Goal: Entertainment & Leisure: Consume media (video, audio)

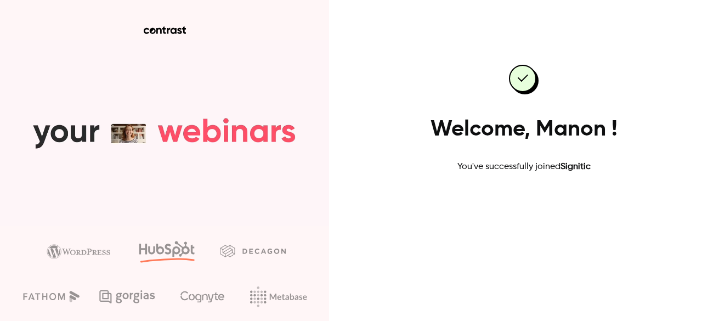
click at [535, 208] on link "Go to dashboard" at bounding box center [523, 208] width 93 height 26
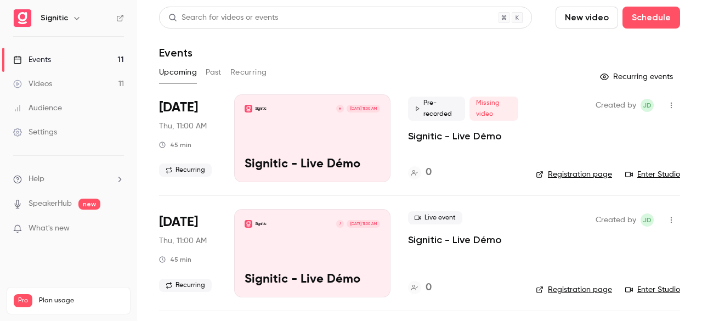
click at [208, 71] on button "Past" at bounding box center [214, 73] width 16 height 18
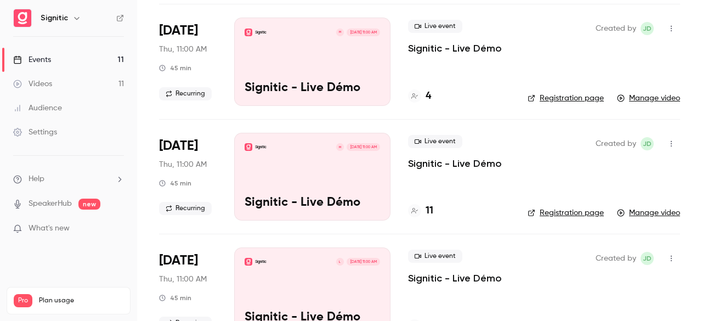
scroll to position [192, 0]
click at [366, 156] on div "Signitic M [DATE] 11:00 AM Signitic - Live Démo" at bounding box center [312, 176] width 156 height 88
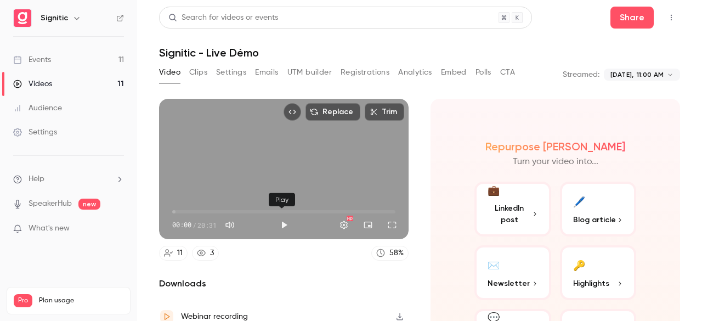
click at [279, 224] on button "Play" at bounding box center [284, 225] width 22 height 22
click at [204, 207] on span "02:58" at bounding box center [283, 212] width 223 height 18
click at [385, 220] on button "Full screen" at bounding box center [392, 225] width 22 height 22
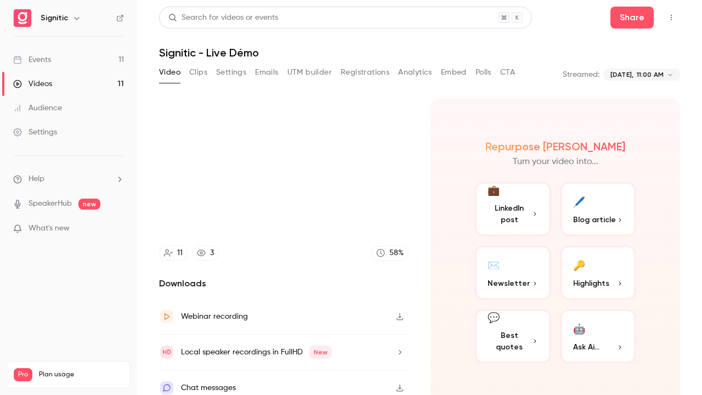
type input "*****"
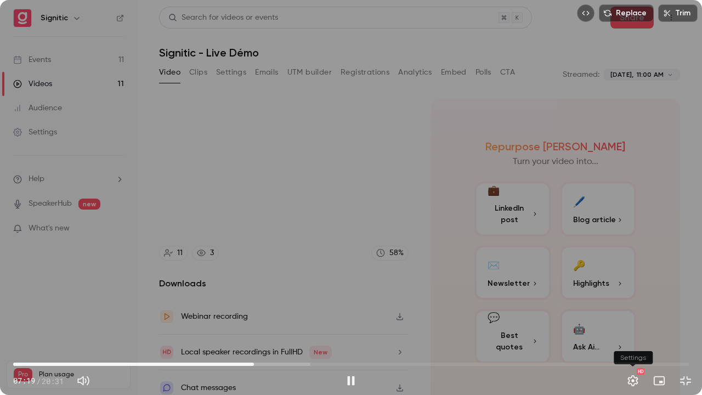
click at [631, 320] on button "Settings" at bounding box center [633, 380] width 22 height 22
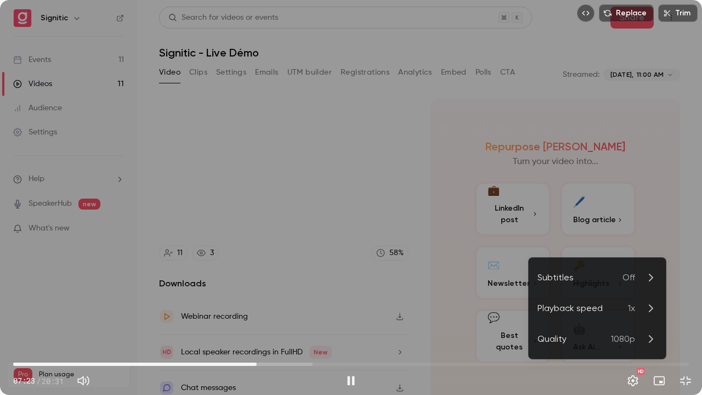
click at [618, 312] on div "Playback speed" at bounding box center [582, 307] width 90 height 13
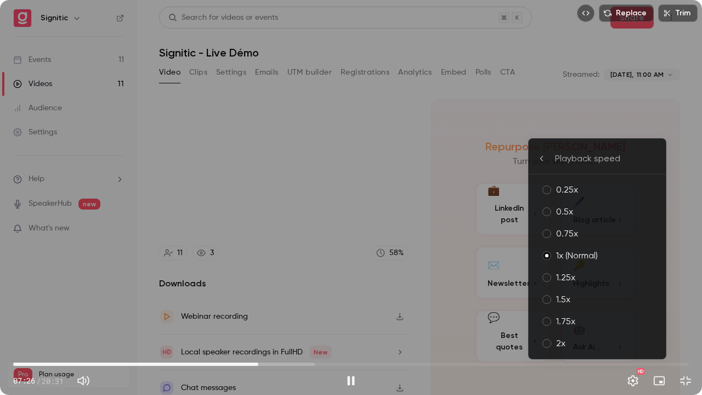
click at [596, 320] on div "2x" at bounding box center [606, 343] width 101 height 13
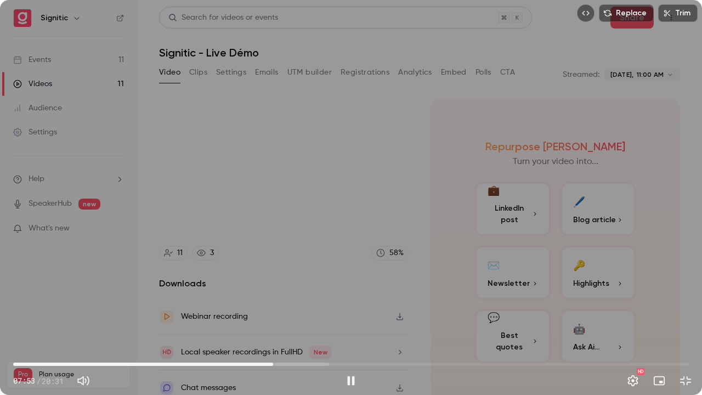
click at [408, 294] on div "Replace Trim 07:53 07:53 / 20:31 HD" at bounding box center [351, 197] width 702 height 395
click at [401, 283] on div "Replace Trim 07:53 07:53 / 20:31 HD" at bounding box center [351, 197] width 702 height 395
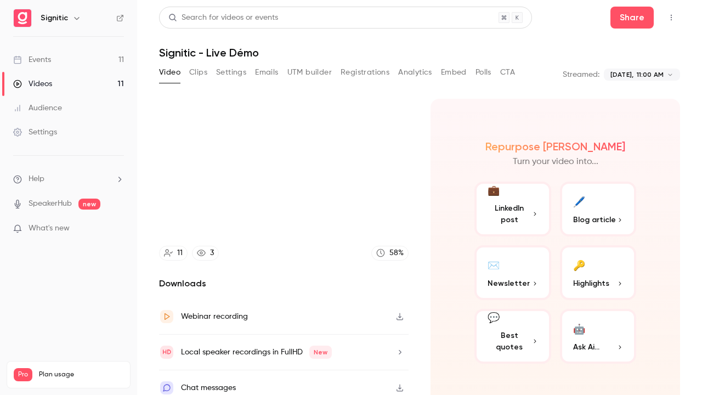
click at [401, 283] on video at bounding box center [351, 197] width 702 height 395
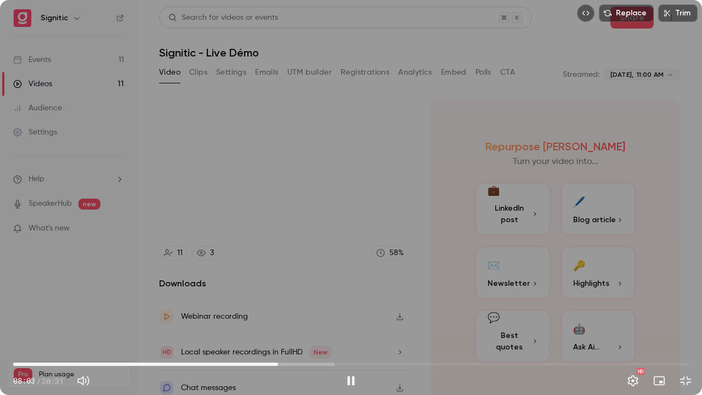
drag, startPoint x: 401, startPoint y: 283, endPoint x: 388, endPoint y: 253, distance: 33.6
click at [388, 253] on div "Replace Trim 08:03 08:03 / 20:31 HD" at bounding box center [351, 197] width 702 height 395
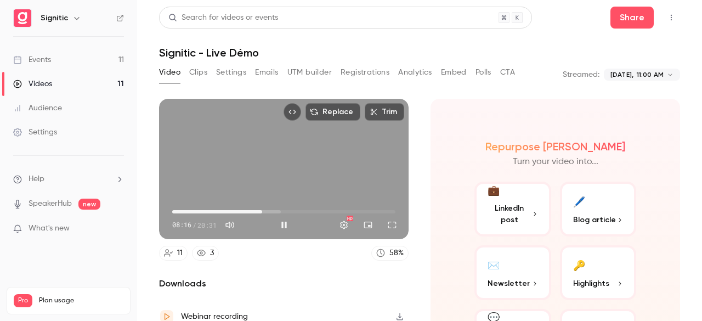
click at [248, 162] on div "Replace Trim 08:16 08:16 / 20:31 HD" at bounding box center [283, 169] width 249 height 140
click at [297, 197] on div "08:17 08:17 / 20:31 HD" at bounding box center [283, 216] width 249 height 46
click at [280, 221] on button "Play" at bounding box center [284, 225] width 22 height 22
type input "*****"
click at [391, 221] on button "Full screen" at bounding box center [392, 225] width 22 height 22
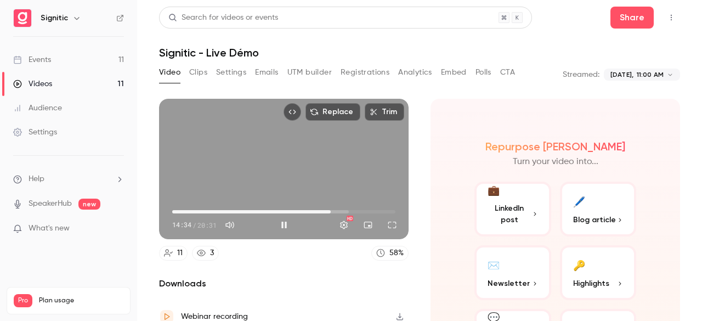
click at [345, 193] on div "14:34 14:34 / 20:31 HD" at bounding box center [283, 216] width 249 height 46
click at [344, 179] on div "Replace Trim 14:37 14:37 / 20:31 HD" at bounding box center [283, 169] width 249 height 140
click at [388, 223] on button "Full screen" at bounding box center [392, 225] width 22 height 22
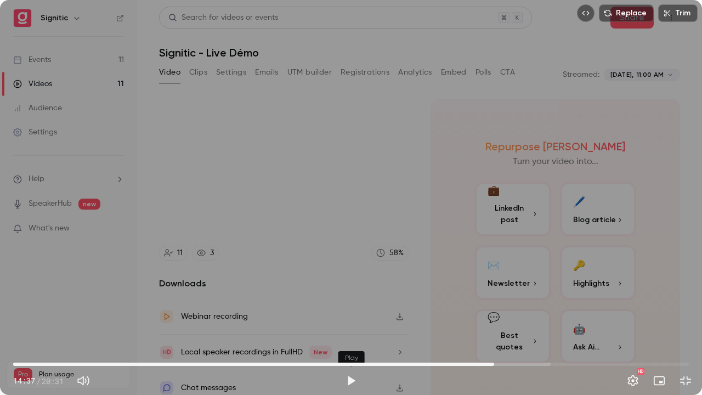
click at [346, 320] on button "Play" at bounding box center [351, 380] width 22 height 22
click at [493, 320] on span "14:35" at bounding box center [350, 364] width 675 height 18
click at [488, 320] on span "14:25" at bounding box center [350, 364] width 675 height 18
click at [634, 320] on button "Settings" at bounding box center [633, 380] width 22 height 22
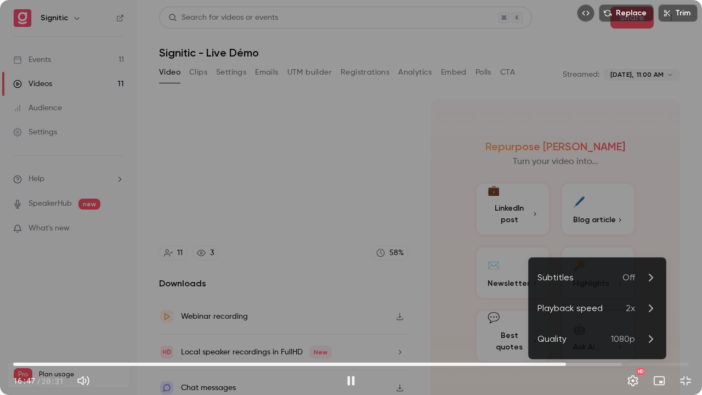
click at [618, 305] on div "Playback speed" at bounding box center [581, 307] width 88 height 13
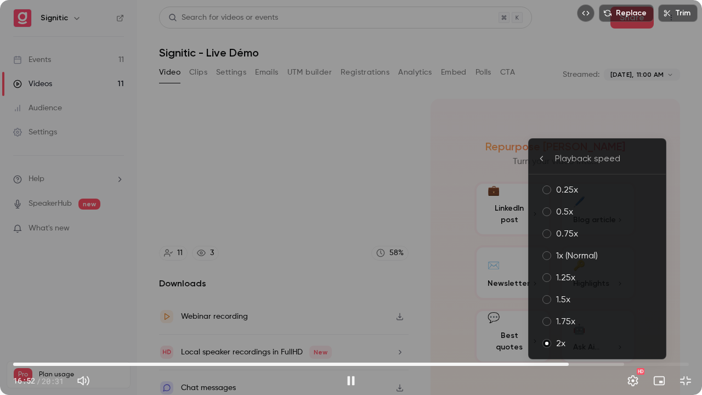
click at [611, 255] on div "1x (Normal)" at bounding box center [606, 255] width 101 height 13
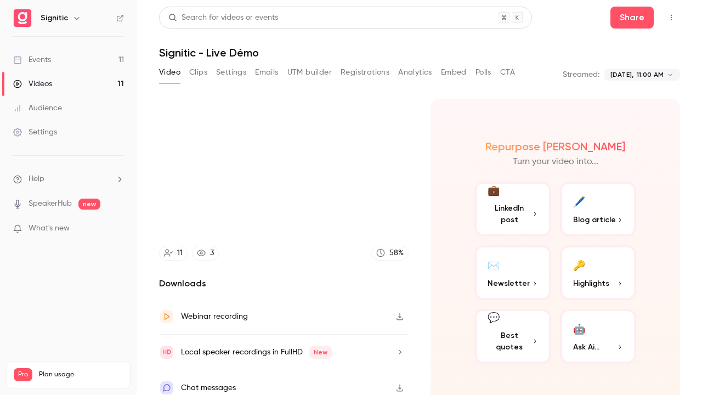
type input "******"
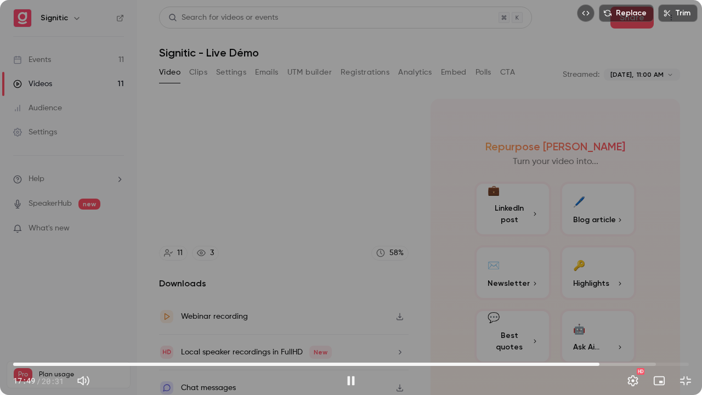
click at [618, 320] on span "17:49" at bounding box center [350, 364] width 675 height 18
click at [646, 320] on span "18:22" at bounding box center [350, 364] width 675 height 18
click at [682, 320] on span "20:19" at bounding box center [350, 364] width 675 height 18
click at [687, 320] on button "Exit full screen" at bounding box center [685, 380] width 22 height 22
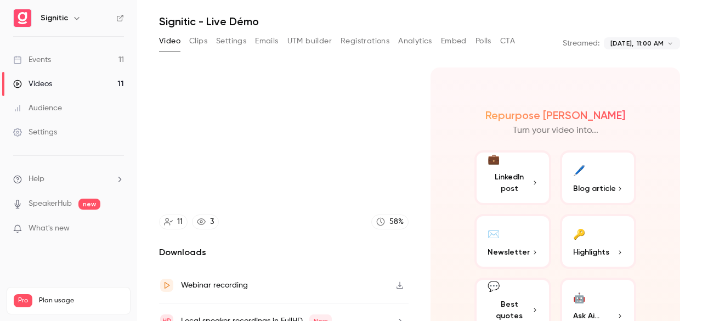
scroll to position [28, 0]
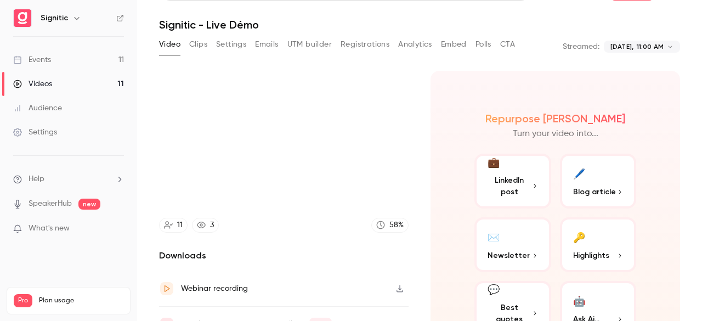
type input "******"
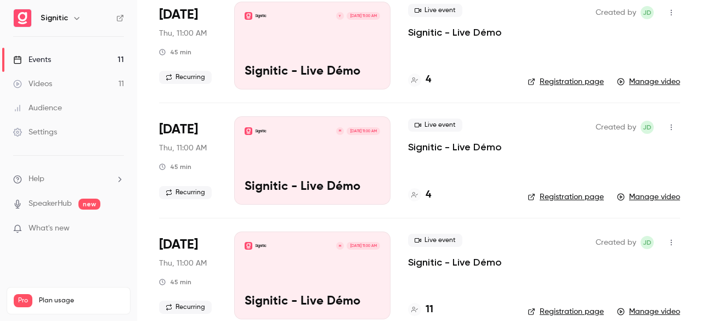
scroll to position [92, 0]
click at [314, 55] on div "Signitic Y [DATE] 11:00 AM Signitic - Live Démo" at bounding box center [312, 46] width 156 height 88
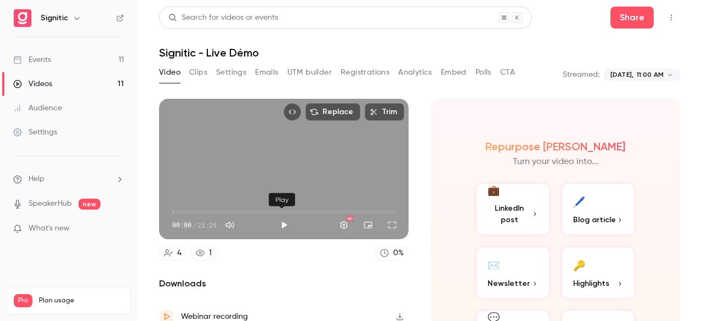
click at [280, 219] on button "Play" at bounding box center [284, 225] width 22 height 22
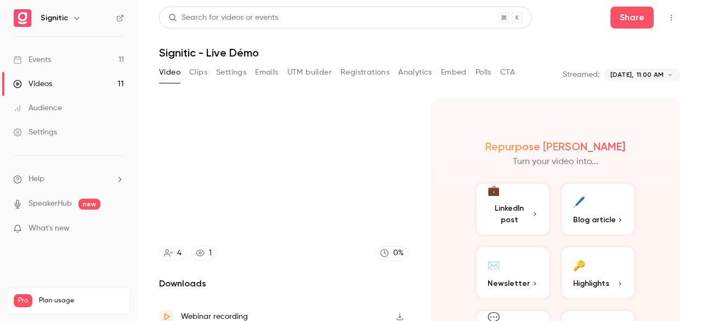
type input "****"
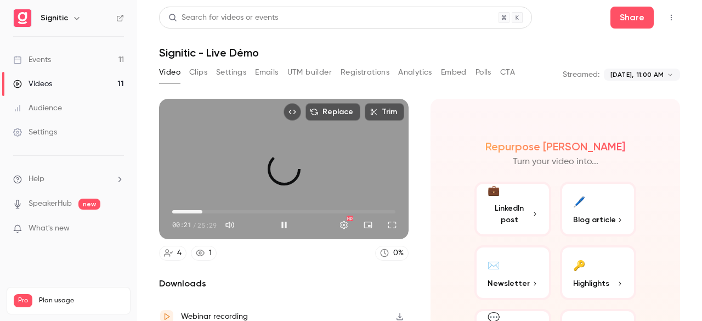
click at [202, 207] on span "03:26" at bounding box center [283, 212] width 223 height 18
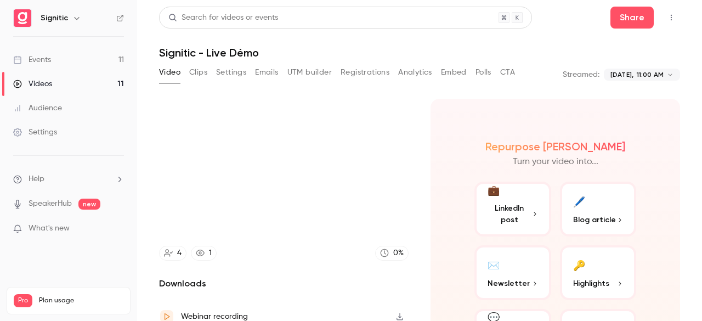
type input "*****"
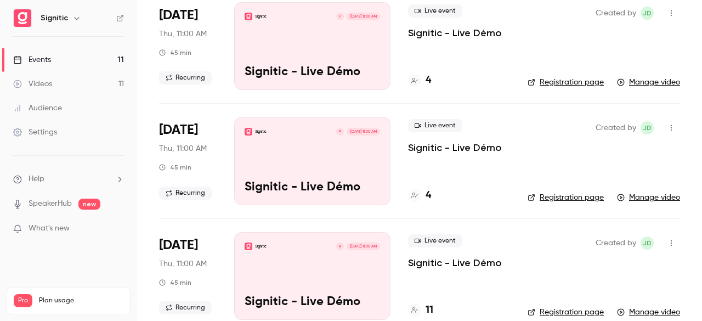
scroll to position [93, 0]
click at [333, 150] on div "Signitic M [DATE] 11:00 AM Signitic - Live Démo" at bounding box center [312, 160] width 156 height 88
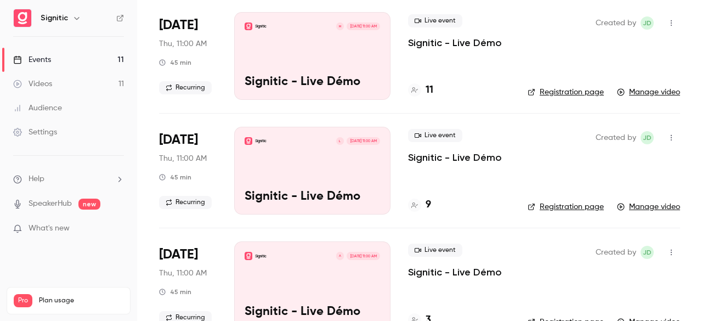
scroll to position [314, 0]
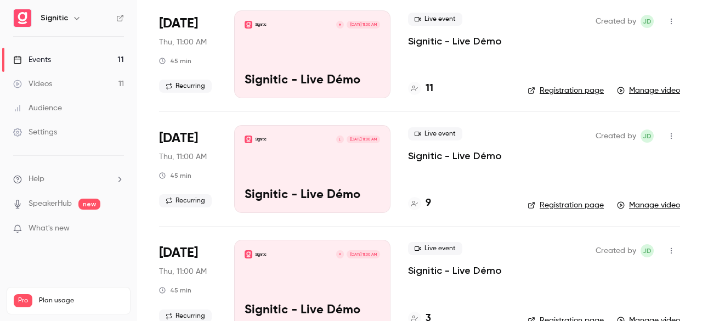
click at [310, 156] on div "Signitic L [DATE] 11:00 AM Signitic - Live Démo" at bounding box center [312, 169] width 156 height 88
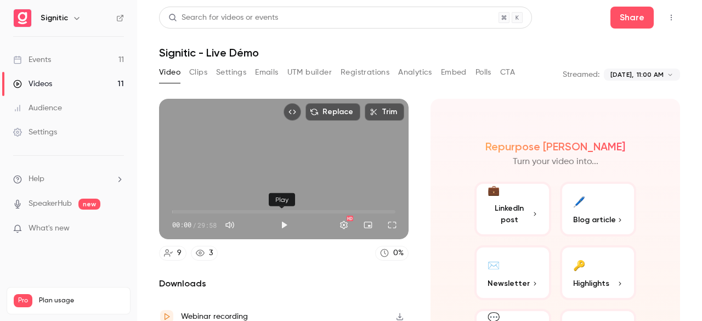
click at [278, 219] on button "Play" at bounding box center [284, 225] width 22 height 22
click at [387, 219] on button "Full screen" at bounding box center [392, 225] width 22 height 22
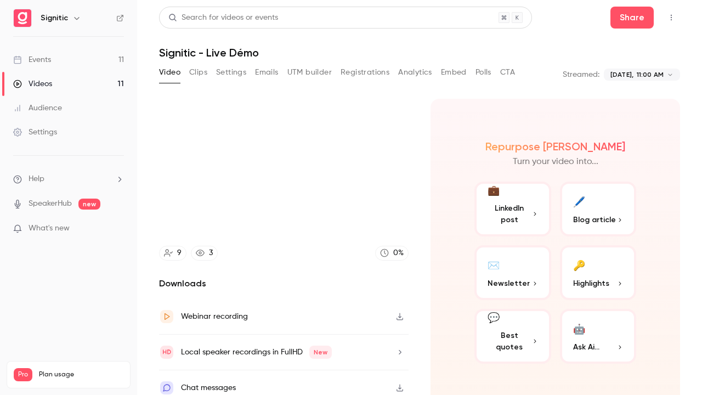
type input "****"
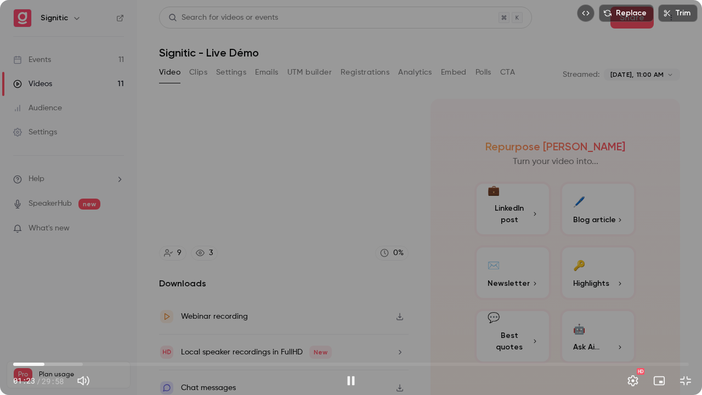
click at [481, 172] on div "Replace Trim 01:23 01:23 / 29:58 HD" at bounding box center [351, 197] width 702 height 395
click at [481, 172] on div "Replace Trim 01:24 01:24 / 29:58 HD" at bounding box center [351, 197] width 702 height 395
click at [442, 223] on div "Replace Trim 01:39 01:39 / 29:58 HD" at bounding box center [351, 197] width 702 height 395
click at [347, 304] on div "Replace Trim 01:40 01:40 / 29:58 HD" at bounding box center [351, 197] width 702 height 395
click at [87, 320] on span "03:15" at bounding box center [350, 364] width 675 height 18
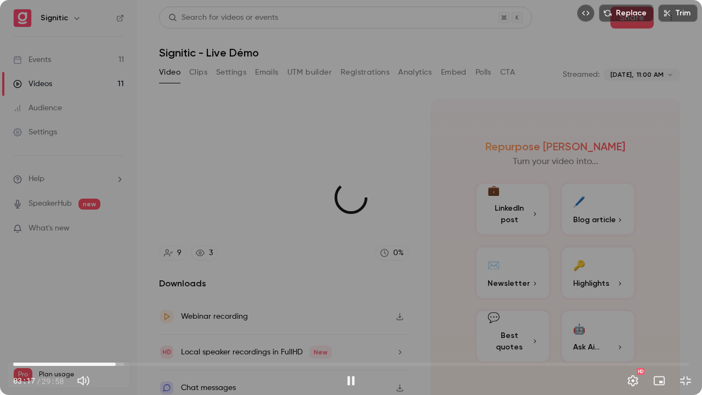
click at [116, 320] on span "04:33" at bounding box center [350, 364] width 675 height 18
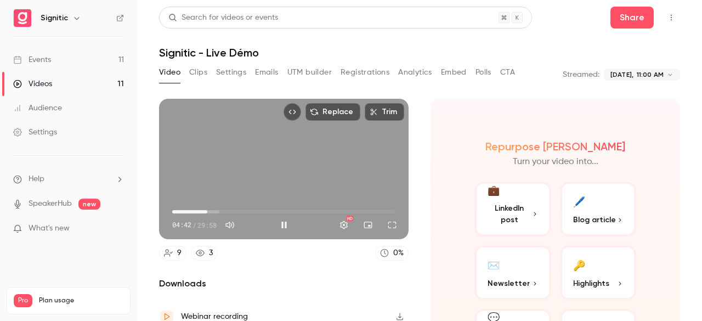
click at [274, 179] on div "Replace Trim 04:42 04:42 / 29:58 HD" at bounding box center [283, 169] width 249 height 140
type input "*****"
